Goal: Information Seeking & Learning: Learn about a topic

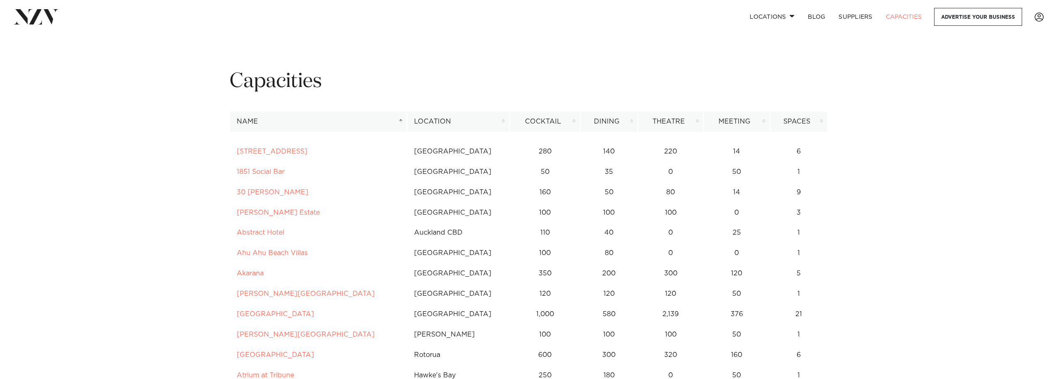
click at [629, 123] on th "Dining" at bounding box center [609, 121] width 58 height 20
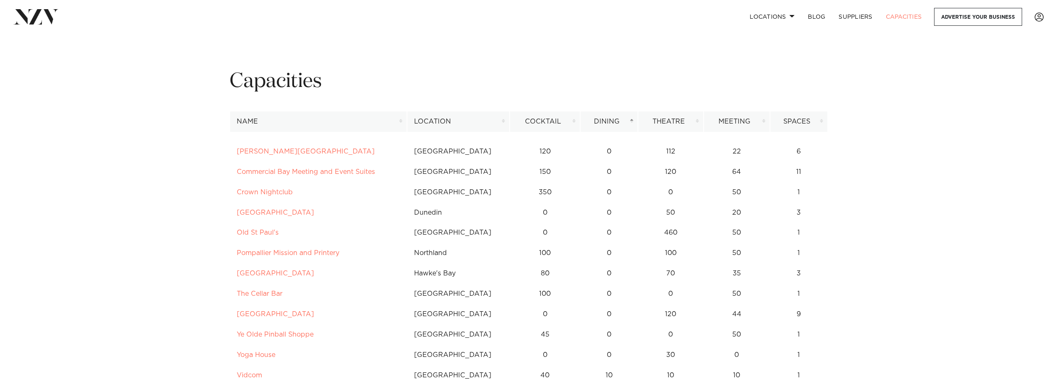
click at [629, 123] on th "Dining" at bounding box center [609, 121] width 58 height 20
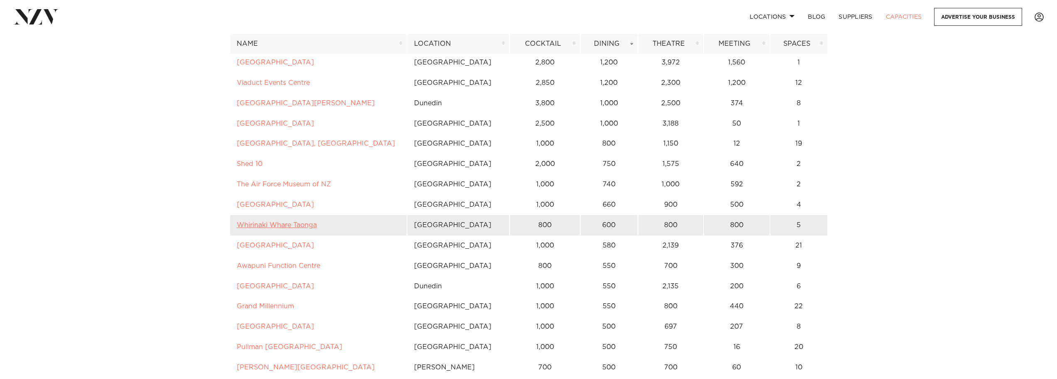
scroll to position [291, 0]
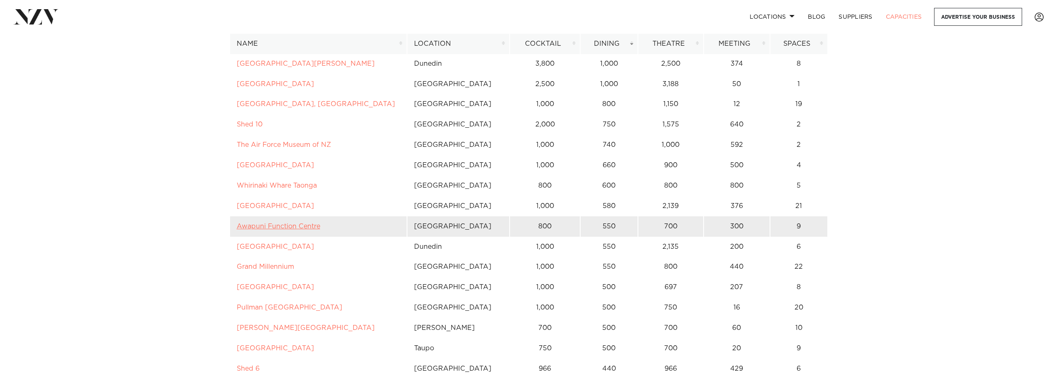
drag, startPoint x: 277, startPoint y: 230, endPoint x: 272, endPoint y: 226, distance: 6.2
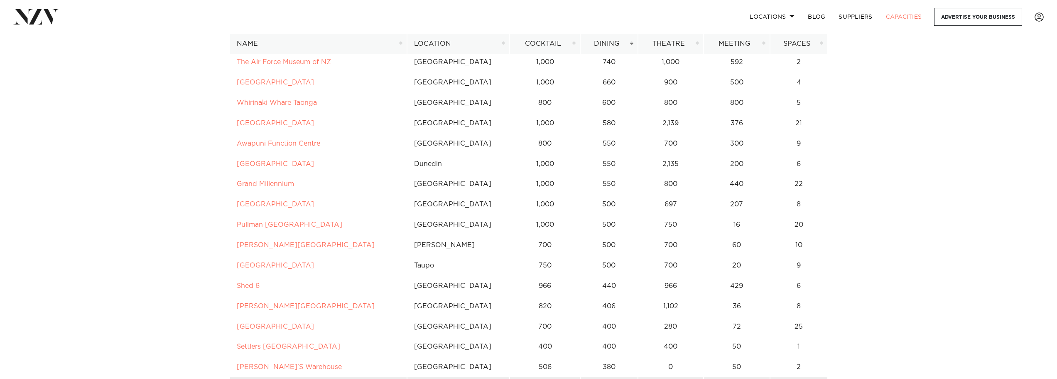
scroll to position [457, 0]
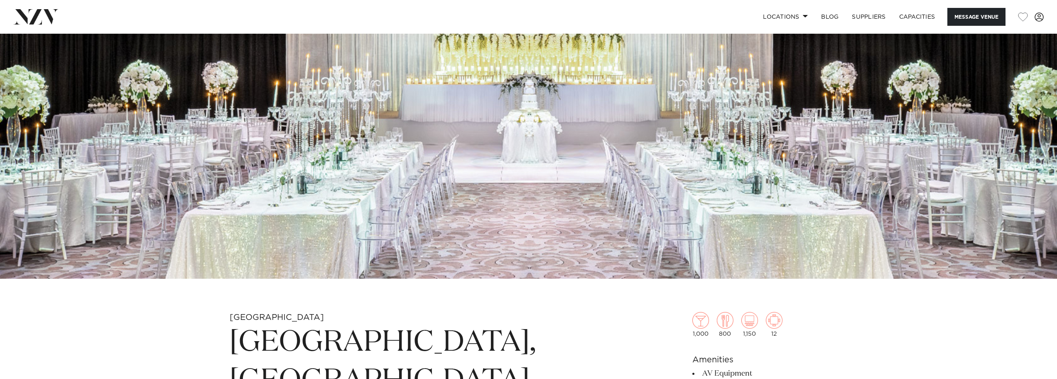
scroll to position [415, 0]
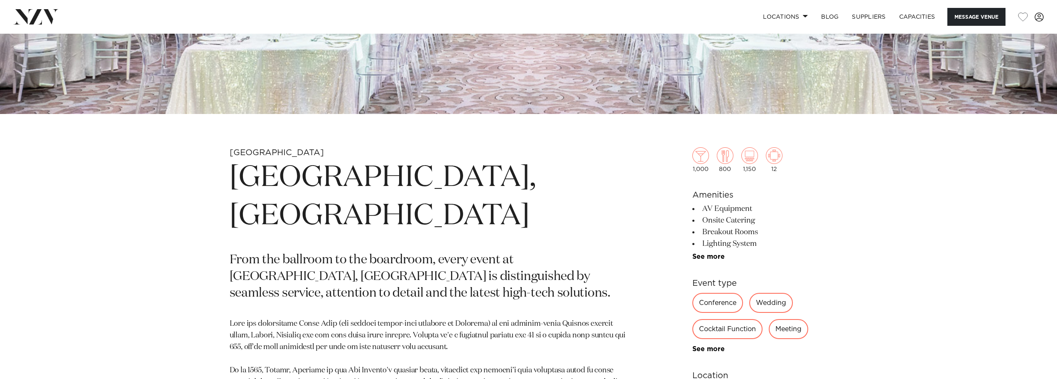
click at [399, 179] on h1 "[GEOGRAPHIC_DATA], [GEOGRAPHIC_DATA]" at bounding box center [432, 197] width 404 height 76
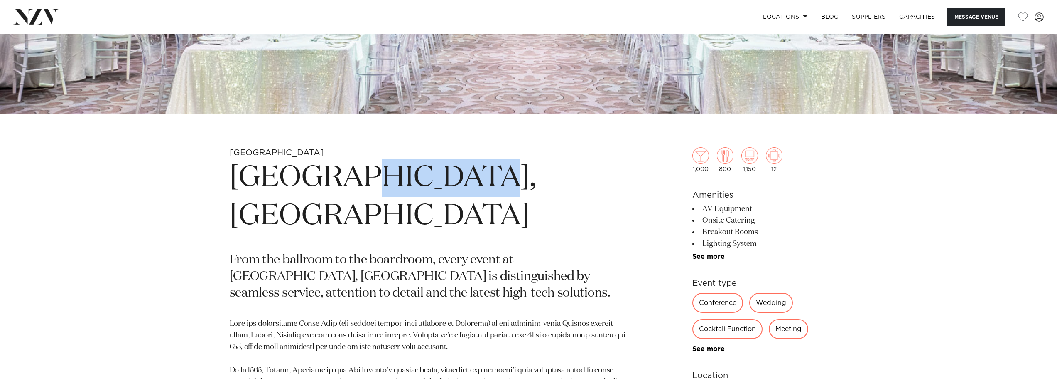
click at [399, 179] on h1 "[GEOGRAPHIC_DATA], [GEOGRAPHIC_DATA]" at bounding box center [432, 197] width 404 height 76
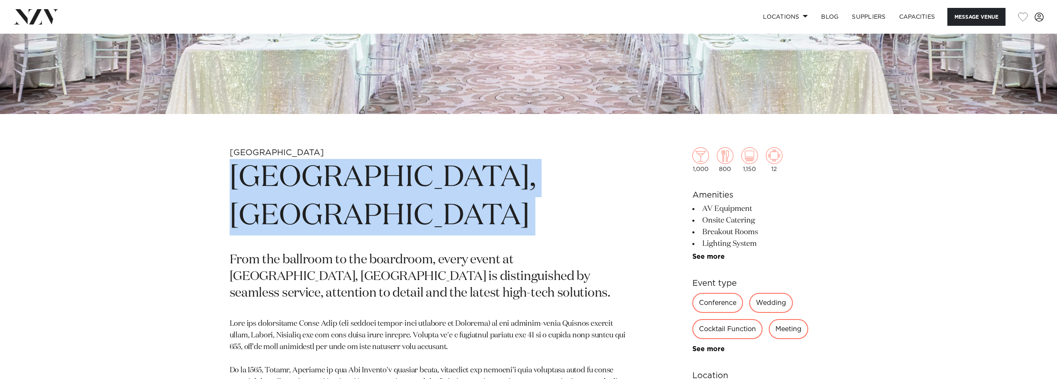
click at [399, 179] on h1 "Cordis, Auckland" at bounding box center [432, 197] width 404 height 76
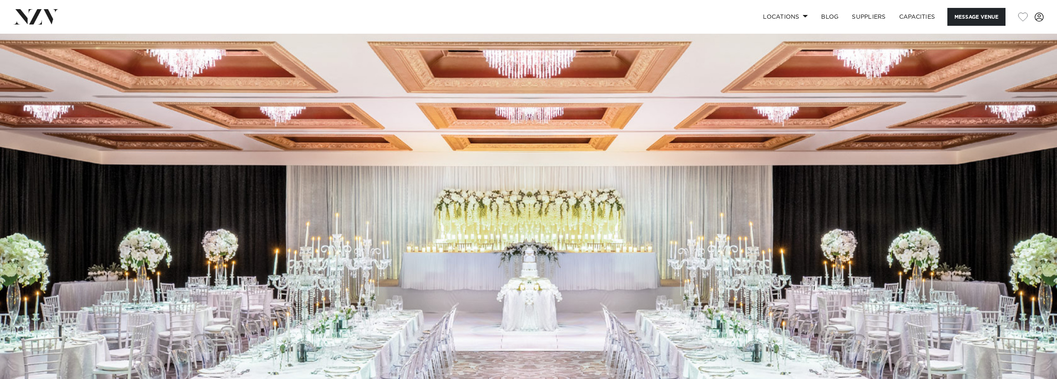
scroll to position [0, 0]
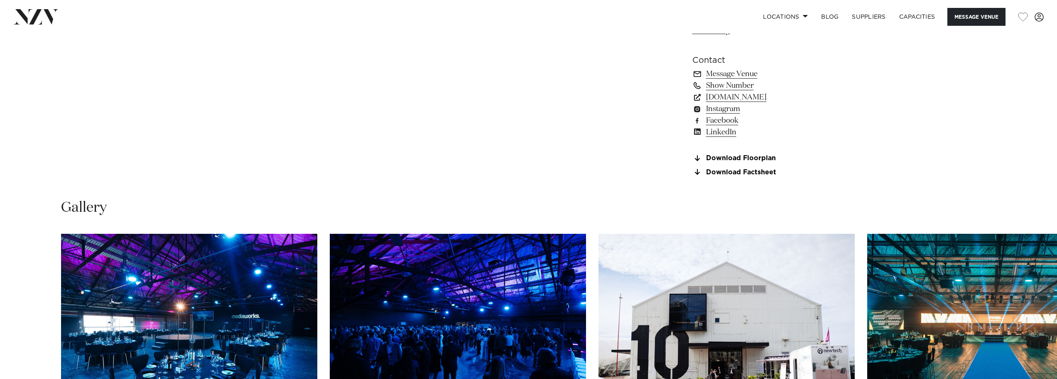
scroll to position [873, 0]
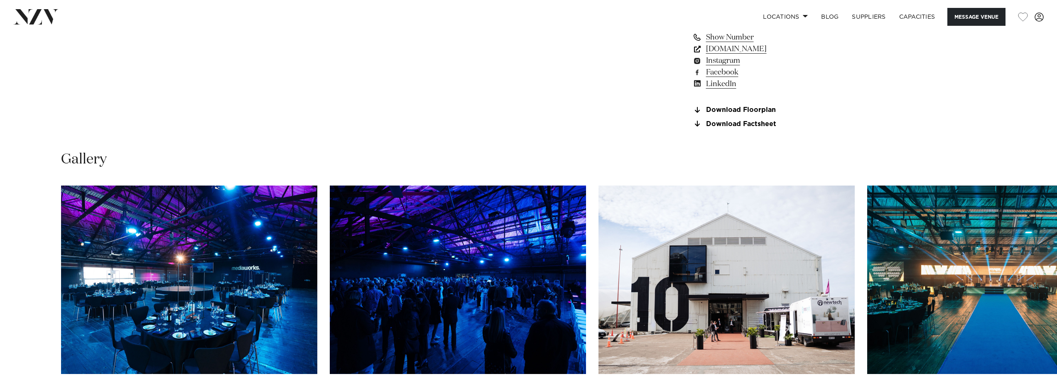
click at [741, 55] on link "www.aucklandconventions.co.nz" at bounding box center [760, 49] width 135 height 12
click at [762, 55] on link "www.aucklandconventions.co.nz" at bounding box center [760, 49] width 135 height 12
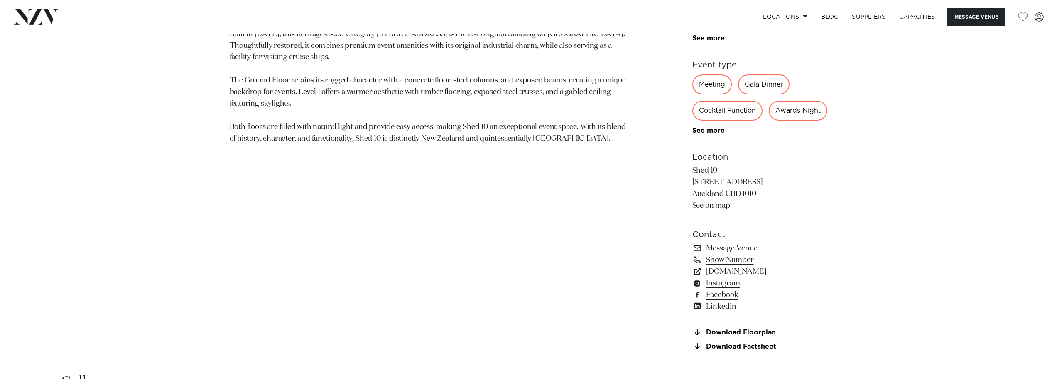
scroll to position [706, 0]
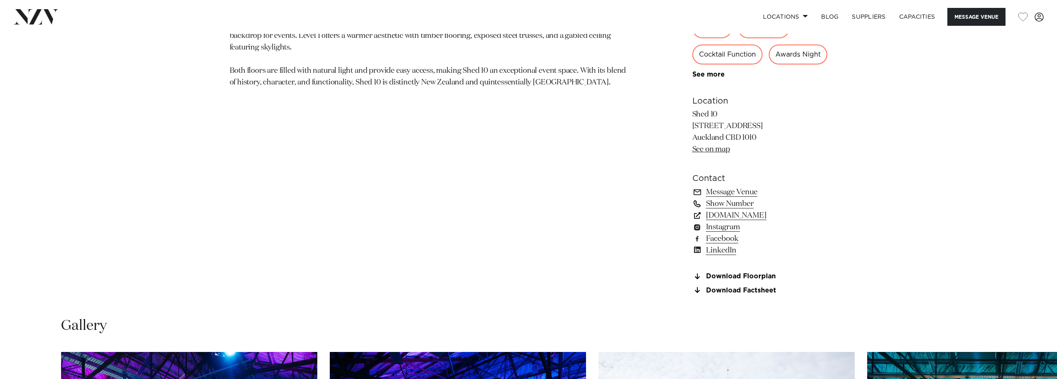
click at [729, 209] on link "Show Number" at bounding box center [760, 204] width 135 height 12
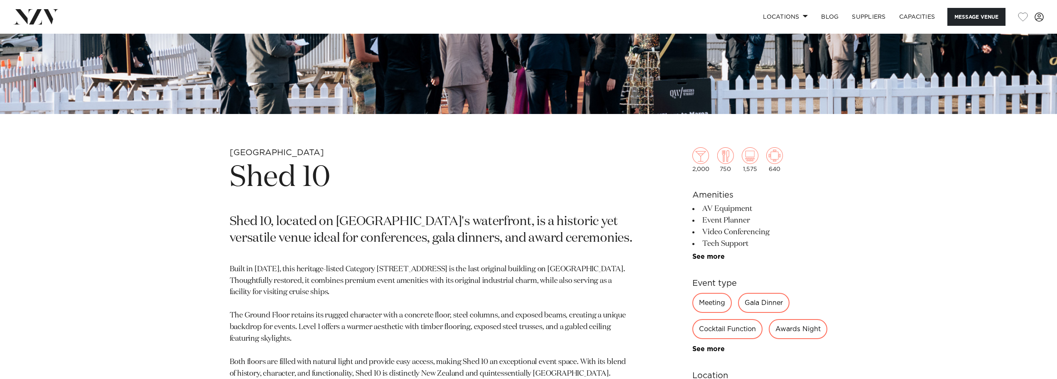
scroll to position [457, 0]
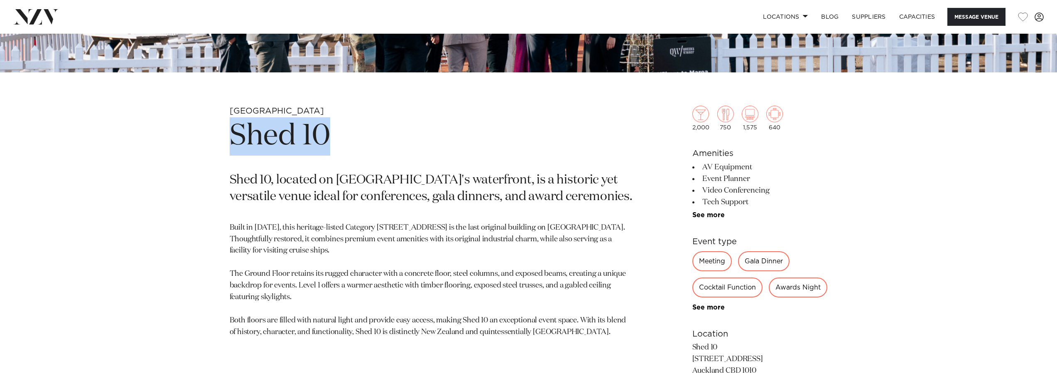
drag, startPoint x: 371, startPoint y: 143, endPoint x: 224, endPoint y: 134, distance: 147.4
click at [224, 134] on div "Auckland Shed 10 Shed 10, located on Auckland's waterfront, is a historic yet v…" at bounding box center [528, 329] width 707 height 447
click at [374, 136] on h1 "Shed 10" at bounding box center [432, 136] width 404 height 38
click at [354, 135] on h1 "Shed 10" at bounding box center [432, 136] width 404 height 38
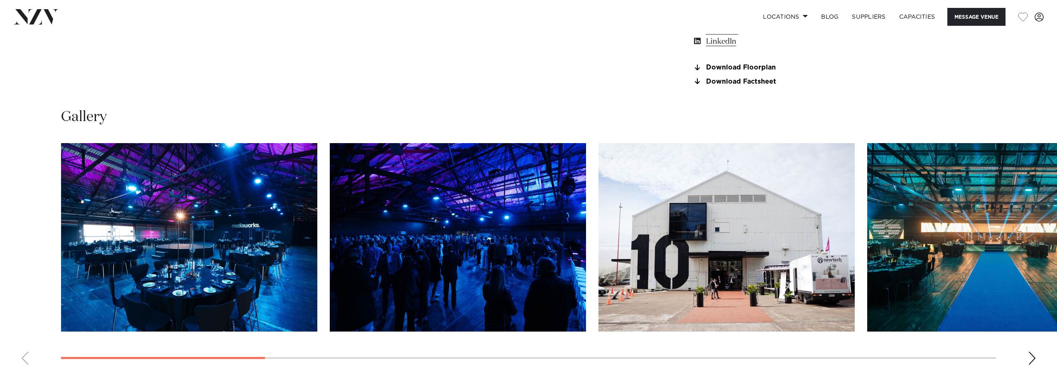
scroll to position [914, 0]
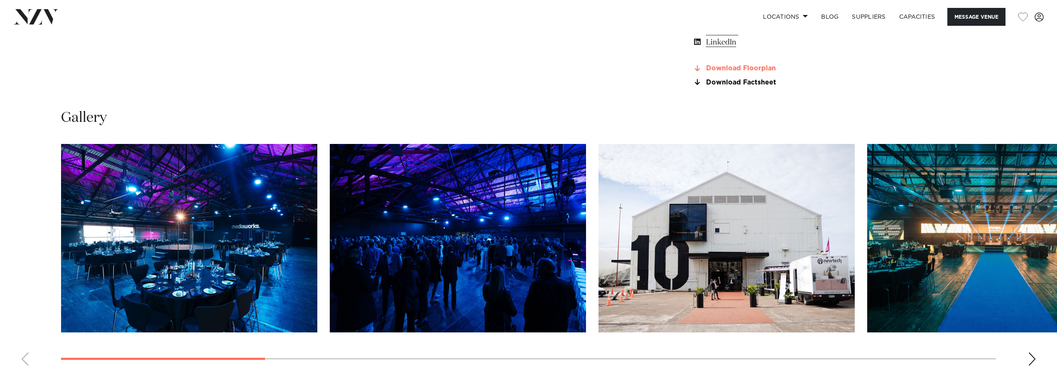
click at [736, 72] on link "Download Floorplan" at bounding box center [760, 68] width 135 height 7
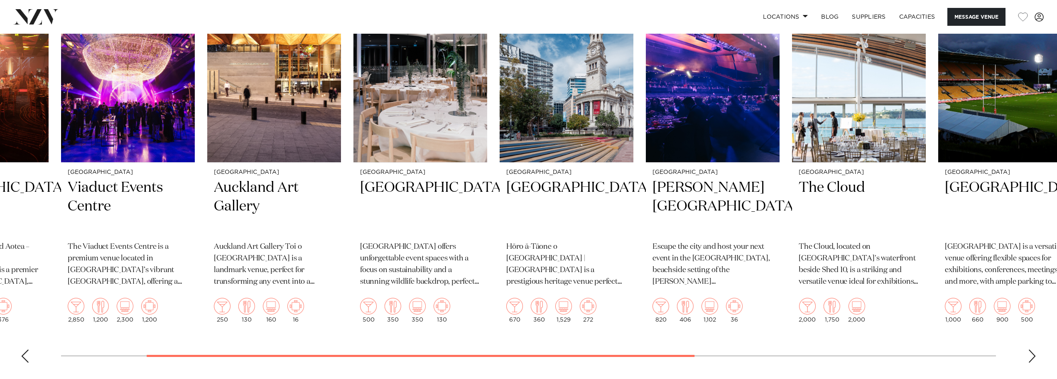
scroll to position [1579, 0]
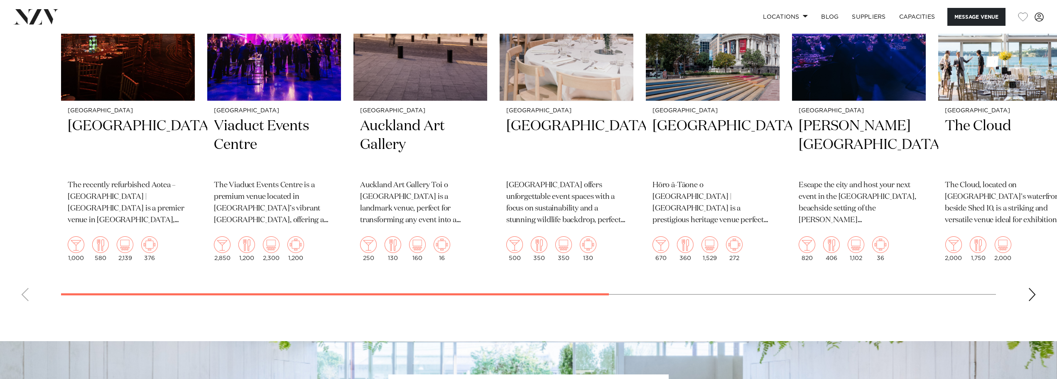
click at [76, 295] on div at bounding box center [335, 294] width 548 height 2
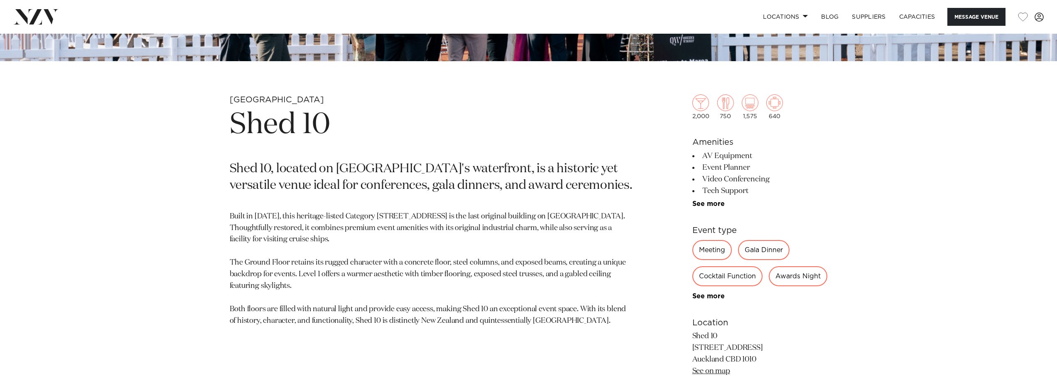
scroll to position [540, 0]
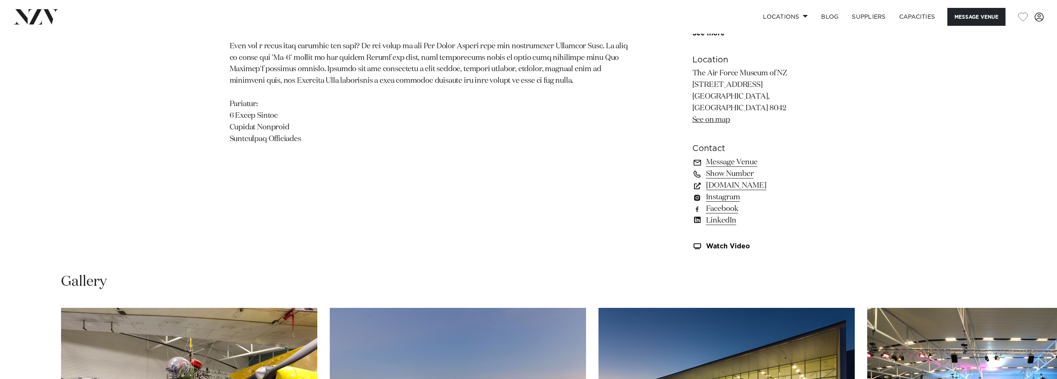
scroll to position [748, 0]
click at [730, 179] on link "www.venuesotautahi.co.nz" at bounding box center [760, 185] width 135 height 12
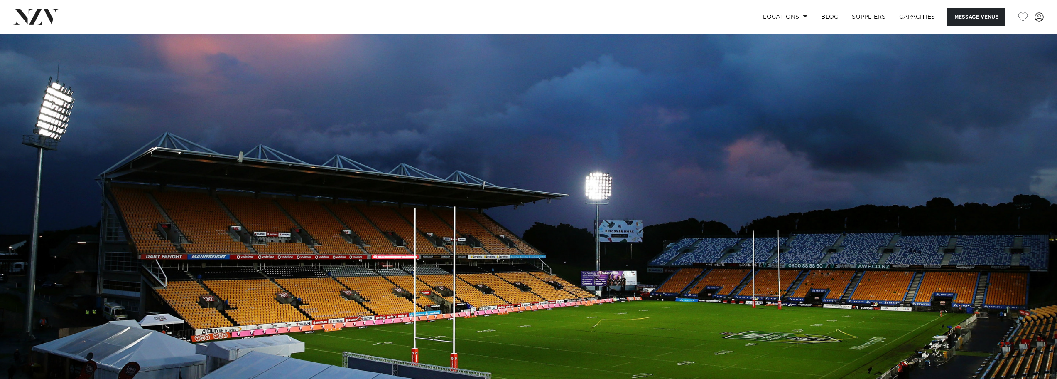
scroll to position [302, 0]
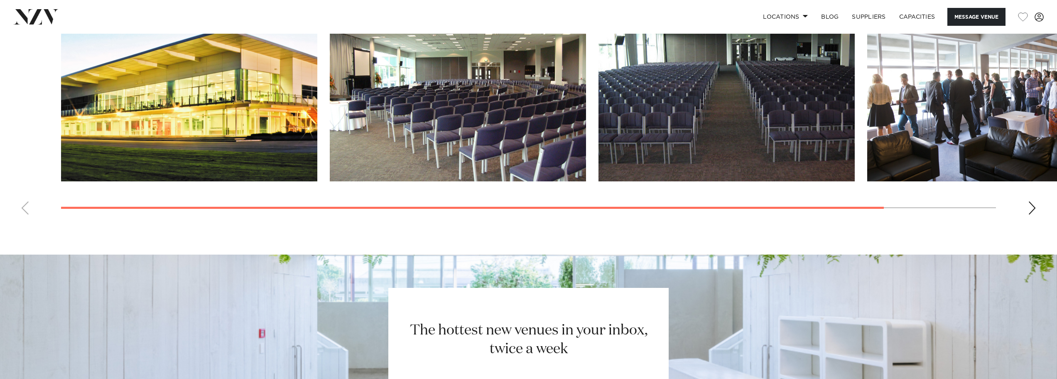
scroll to position [905, 0]
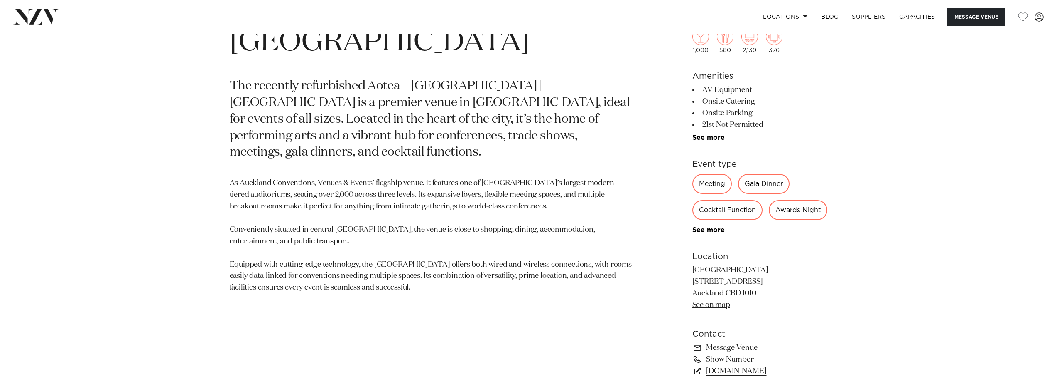
scroll to position [676, 0]
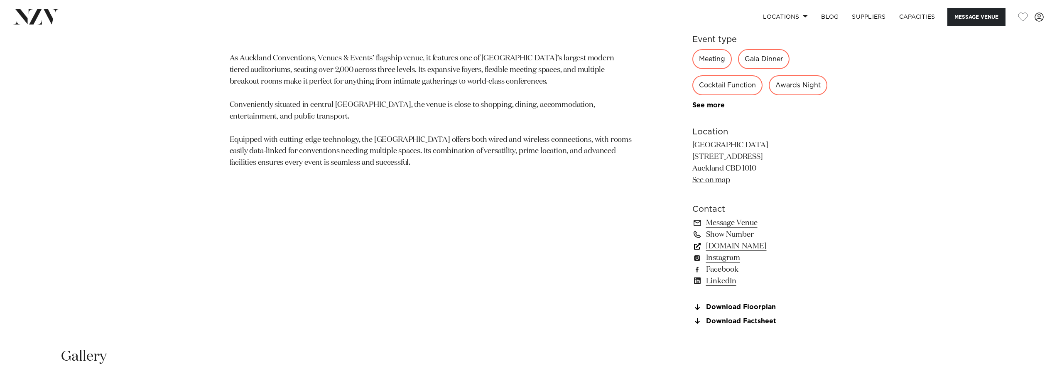
click at [725, 252] on link "www.aucklandconventions.co.nz" at bounding box center [760, 246] width 135 height 12
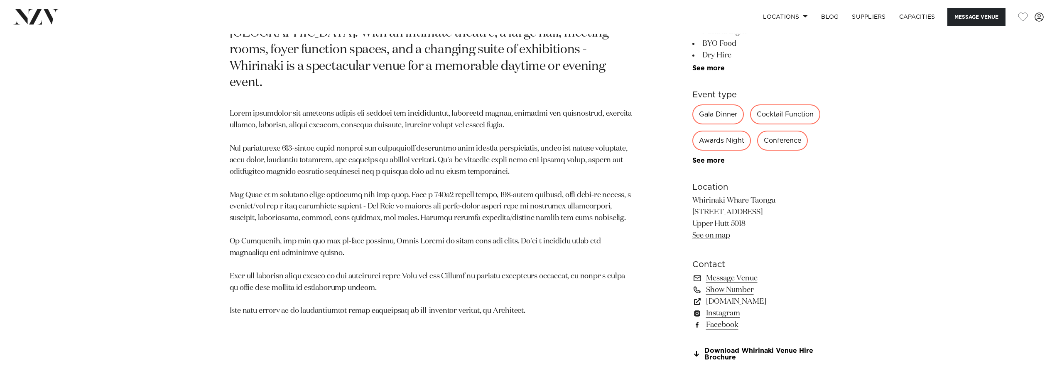
scroll to position [665, 0]
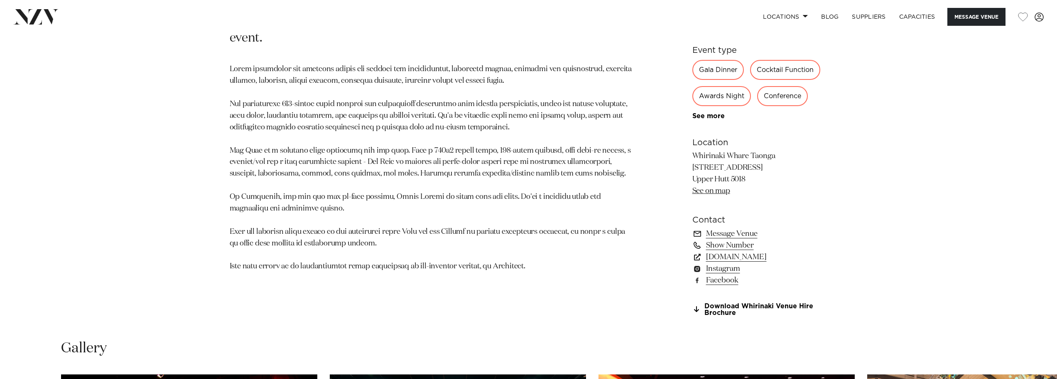
click at [710, 189] on link "See on map" at bounding box center [712, 190] width 38 height 7
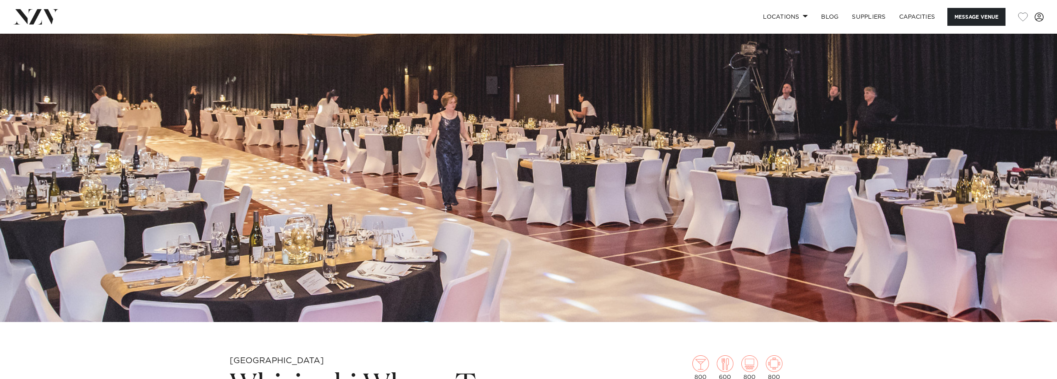
scroll to position [0, 0]
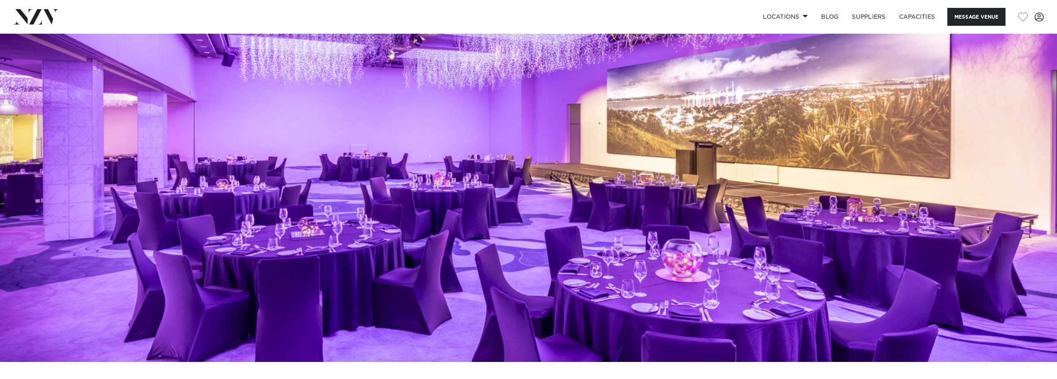
scroll to position [105, 0]
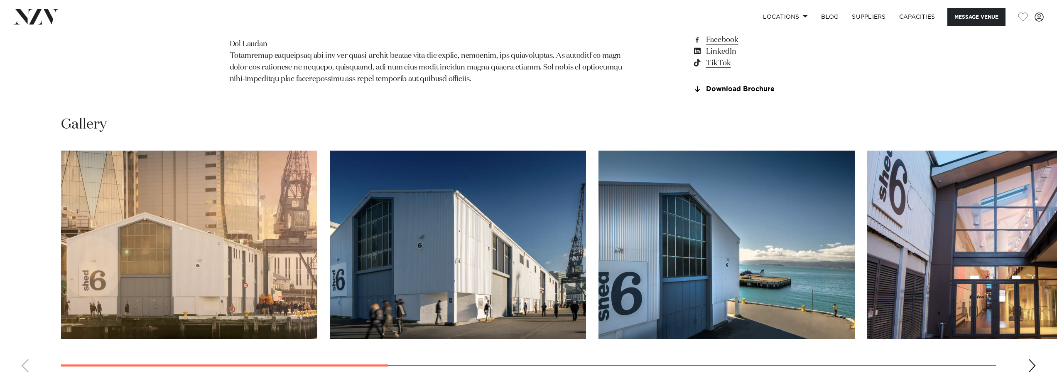
scroll to position [697, 0]
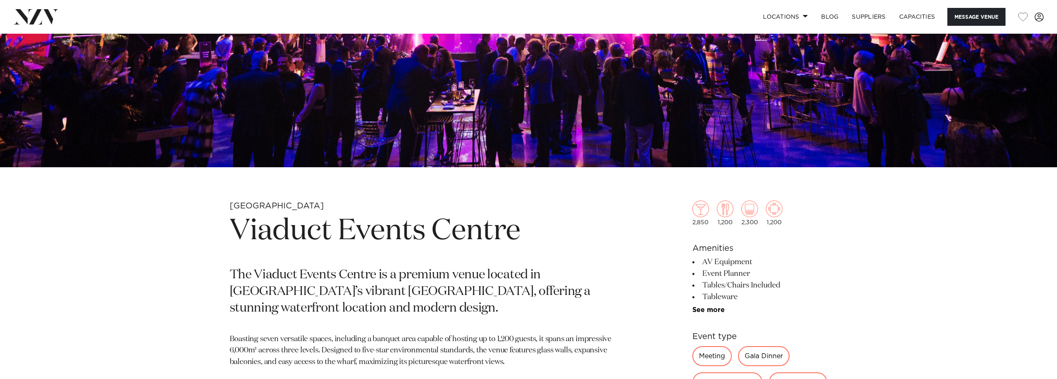
scroll to position [415, 0]
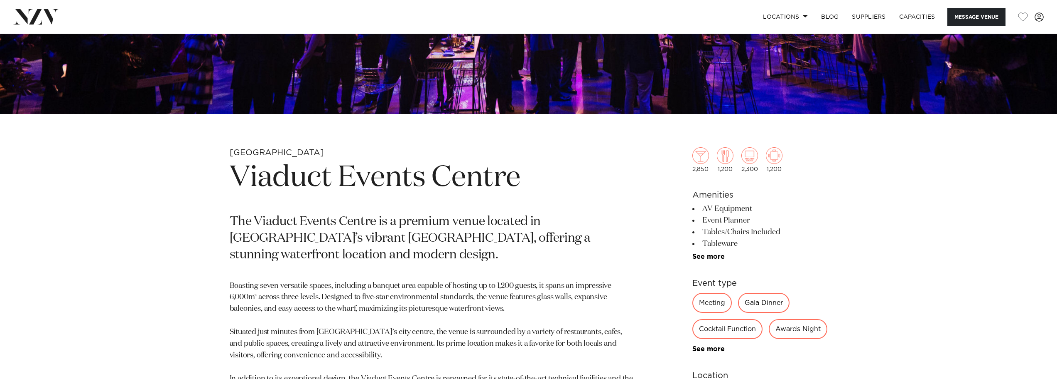
click at [369, 172] on h1 "Viaduct Events Centre" at bounding box center [432, 178] width 404 height 38
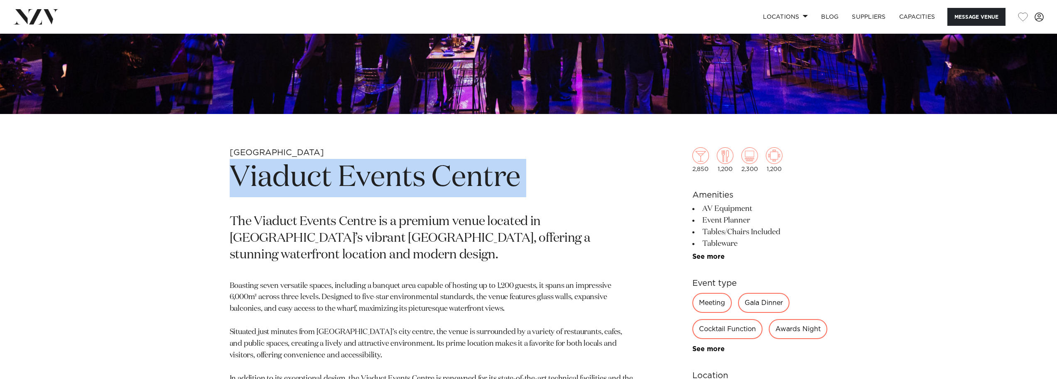
click at [369, 172] on h1 "Viaduct Events Centre" at bounding box center [432, 178] width 404 height 38
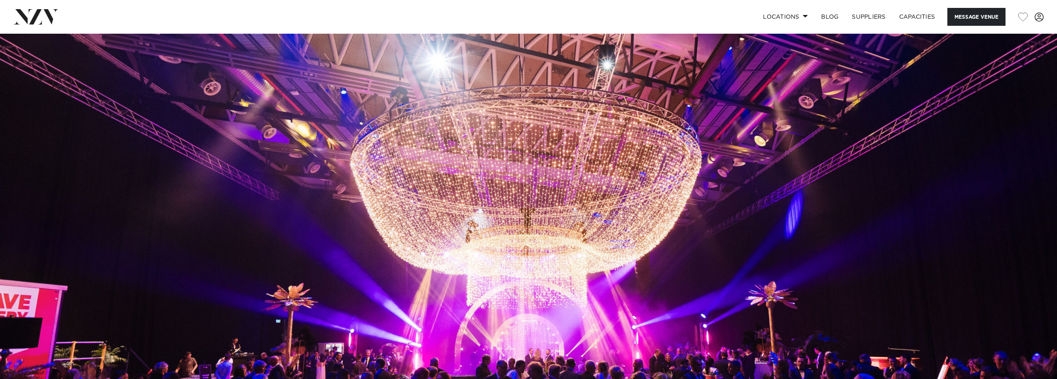
scroll to position [0, 0]
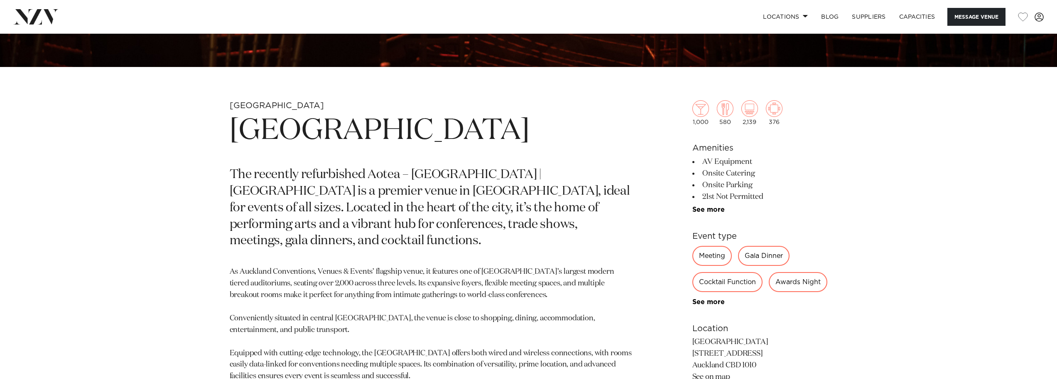
scroll to position [457, 0]
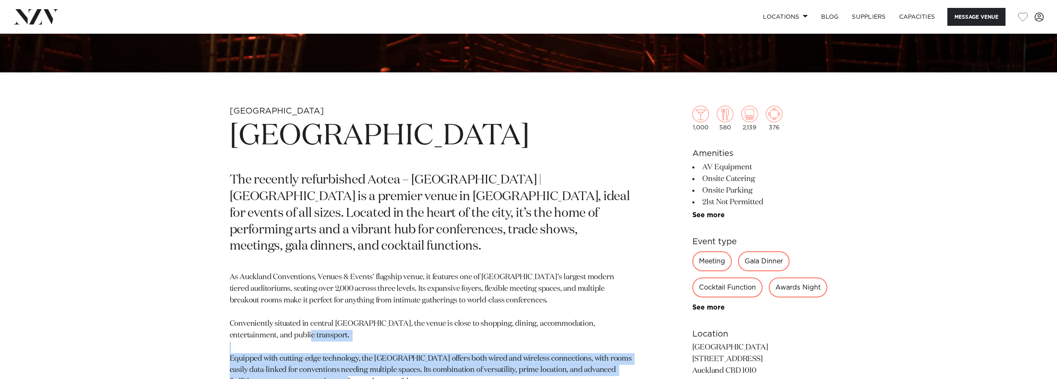
drag, startPoint x: 404, startPoint y: 366, endPoint x: 222, endPoint y: 337, distance: 184.6
click at [222, 337] on div "Auckland Aotea Centre The recently refurbished Aotea – Te Pokapū | Aotea Centre…" at bounding box center [528, 329] width 707 height 447
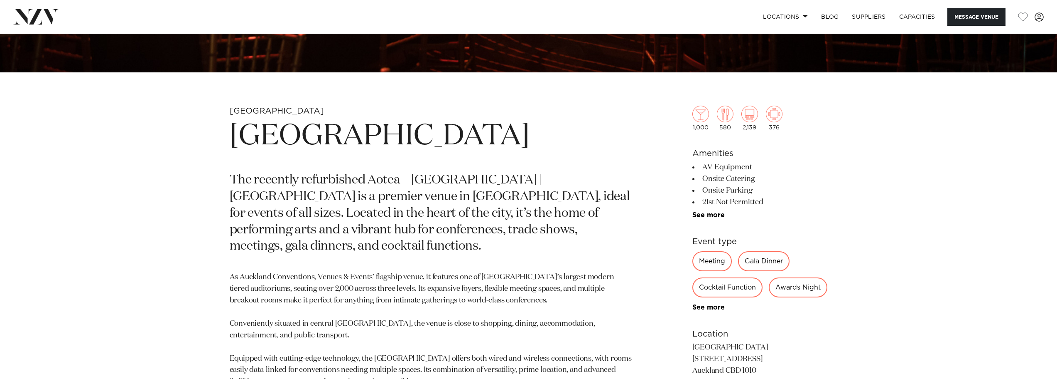
click at [310, 321] on p "As Auckland Conventions, Venues & Events’ flagship venue, it features one of Ne…" at bounding box center [432, 329] width 404 height 116
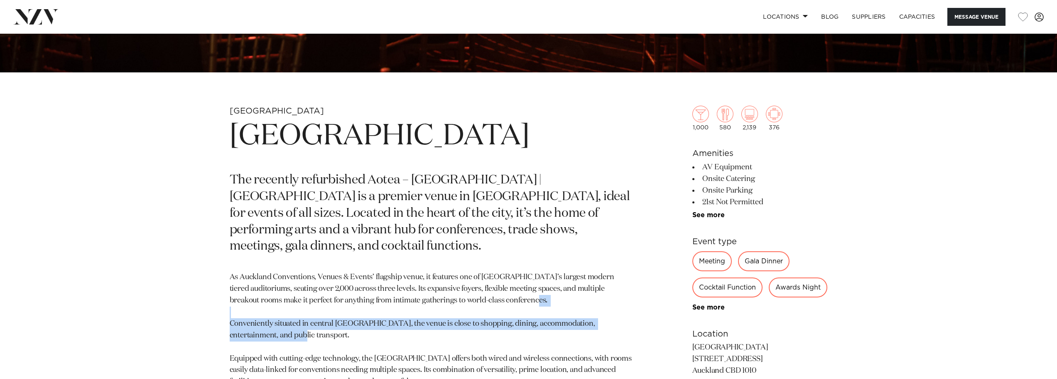
drag, startPoint x: 291, startPoint y: 319, endPoint x: 203, endPoint y: 303, distance: 89.8
click at [203, 303] on div "Auckland Aotea Centre The recently refurbished Aotea – Te Pokapū | Aotea Centre…" at bounding box center [528, 329] width 707 height 447
click at [303, 318] on p "As Auckland Conventions, Venues & Events’ flagship venue, it features one of Ne…" at bounding box center [432, 329] width 404 height 116
drag, startPoint x: 294, startPoint y: 317, endPoint x: 218, endPoint y: 307, distance: 77.1
click at [218, 307] on div "Auckland Aotea Centre The recently refurbished Aotea – Te Pokapū | Aotea Centre…" at bounding box center [528, 329] width 707 height 447
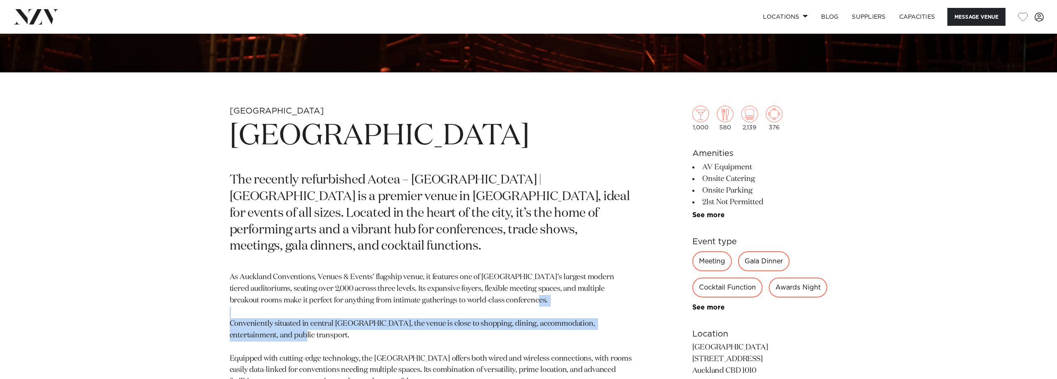
click at [305, 321] on p "As Auckland Conventions, Venues & Events’ flagship venue, it features one of Ne…" at bounding box center [432, 329] width 404 height 116
drag, startPoint x: 305, startPoint y: 321, endPoint x: 231, endPoint y: 310, distance: 74.9
click at [231, 310] on p "As Auckland Conventions, Venues & Events’ flagship venue, it features one of Ne…" at bounding box center [432, 329] width 404 height 116
click at [242, 305] on p "As Auckland Conventions, Venues & Events’ flagship venue, it features one of Ne…" at bounding box center [432, 329] width 404 height 116
drag, startPoint x: 231, startPoint y: 306, endPoint x: 287, endPoint y: 320, distance: 57.3
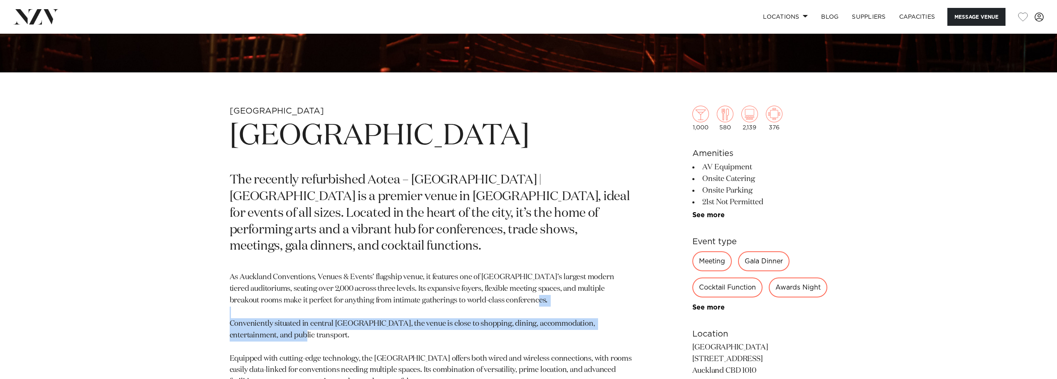
click at [287, 320] on p "As Auckland Conventions, Venues & Events’ flagship venue, it features one of Ne…" at bounding box center [432, 329] width 404 height 116
click at [288, 318] on p "As Auckland Conventions, Venues & Events’ flagship venue, it features one of Ne…" at bounding box center [432, 329] width 404 height 116
drag, startPoint x: 287, startPoint y: 317, endPoint x: 231, endPoint y: 306, distance: 57.2
click at [231, 306] on p "As Auckland Conventions, Venues & Events’ flagship venue, it features one of Ne…" at bounding box center [432, 329] width 404 height 116
